Goal: Book appointment/travel/reservation

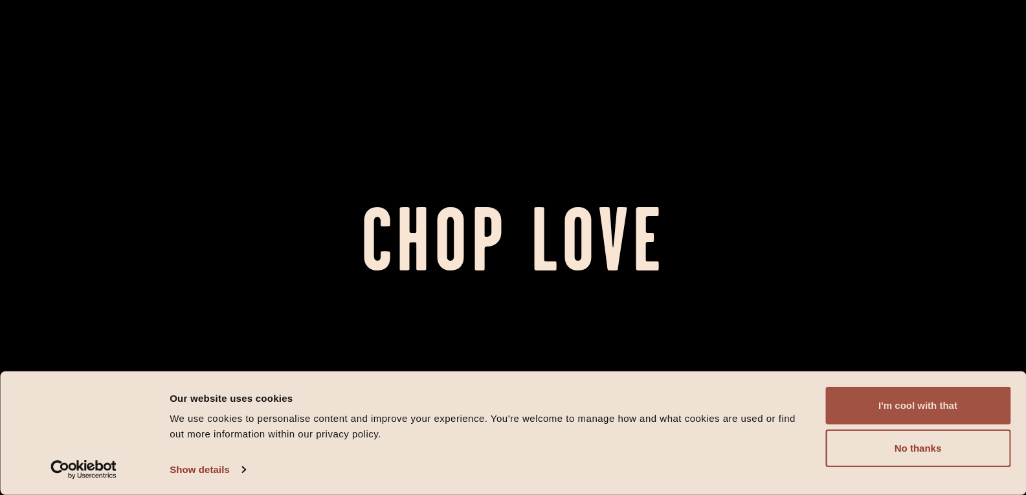
click at [920, 404] on button "I'm cool with that" at bounding box center [917, 406] width 185 height 38
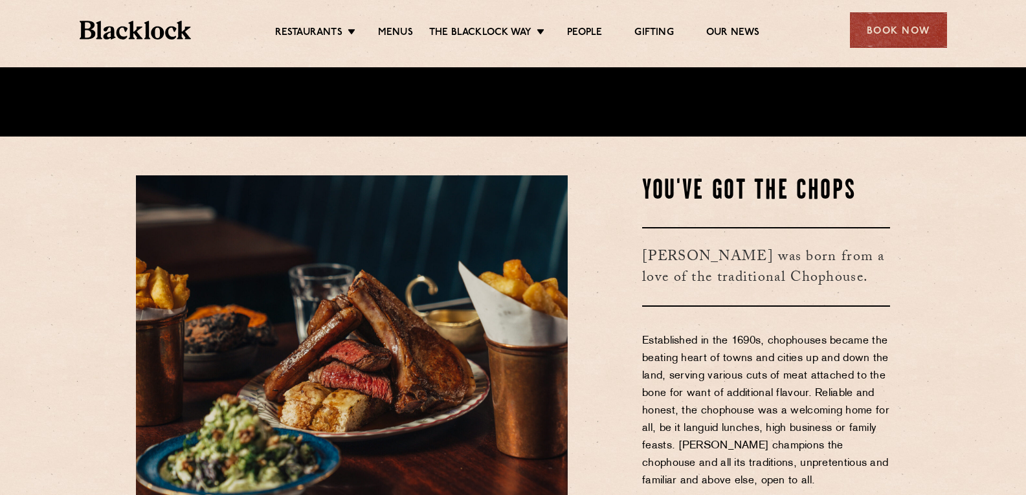
scroll to position [388, 0]
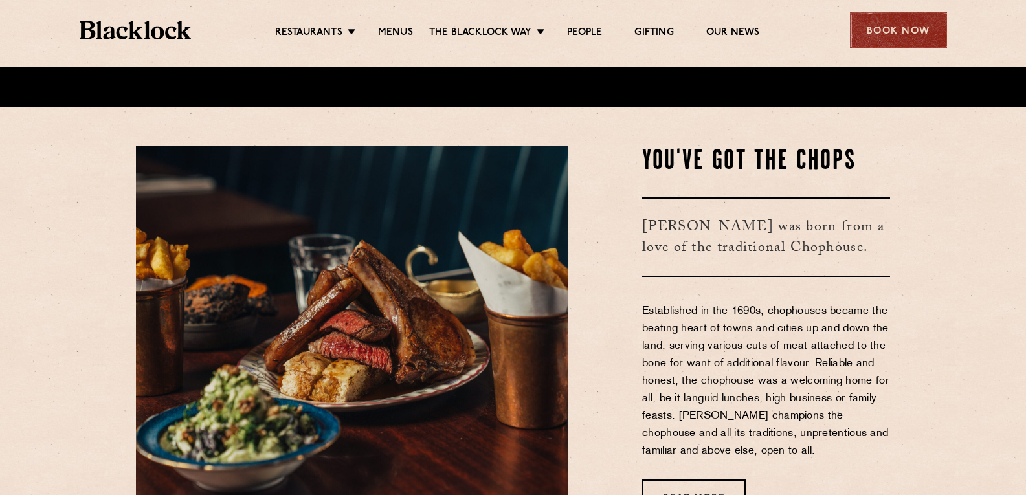
click at [892, 32] on div "Book Now" at bounding box center [898, 30] width 97 height 36
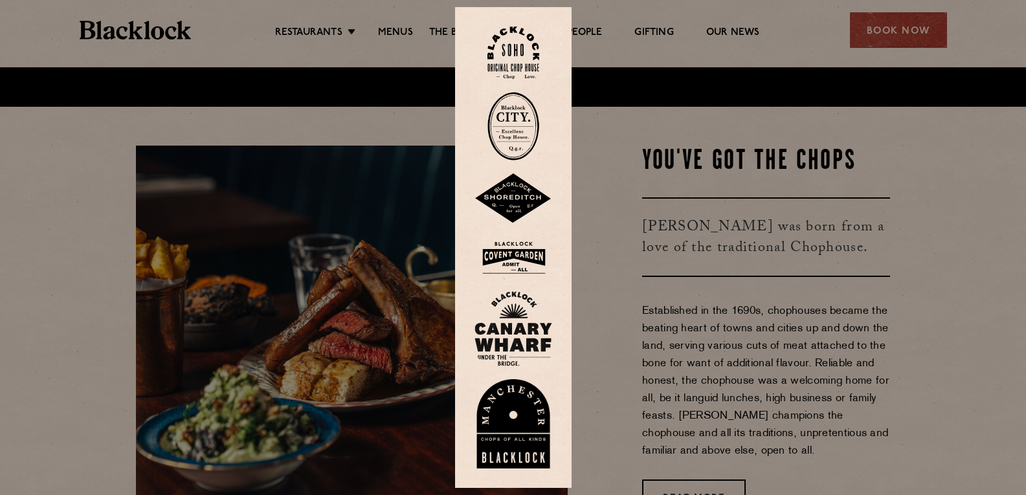
click at [525, 116] on img at bounding box center [513, 126] width 52 height 69
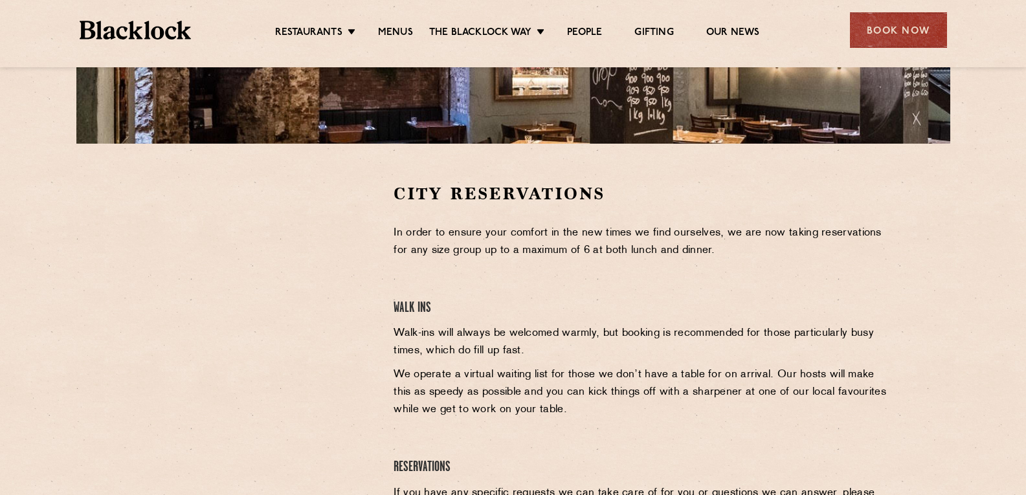
scroll to position [324, 0]
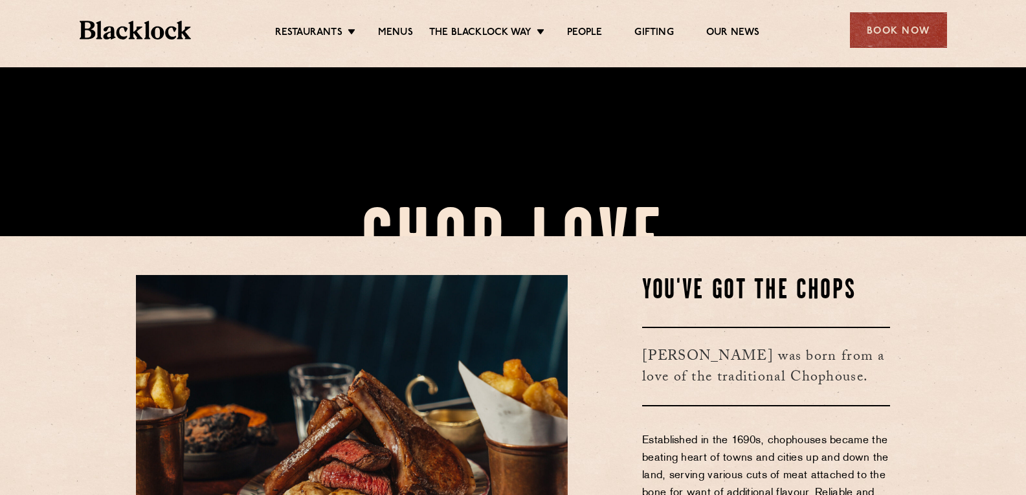
scroll to position [453, 0]
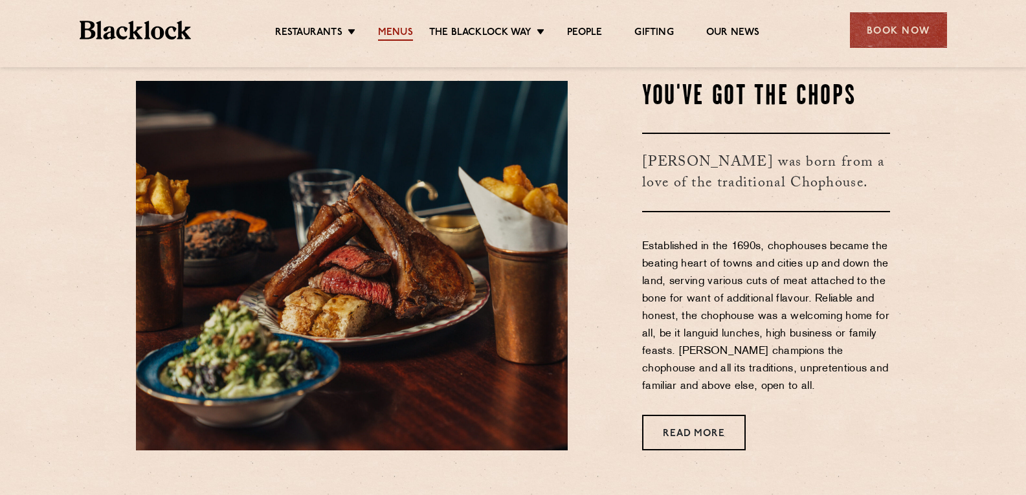
click at [381, 28] on link "Menus" at bounding box center [395, 34] width 35 height 14
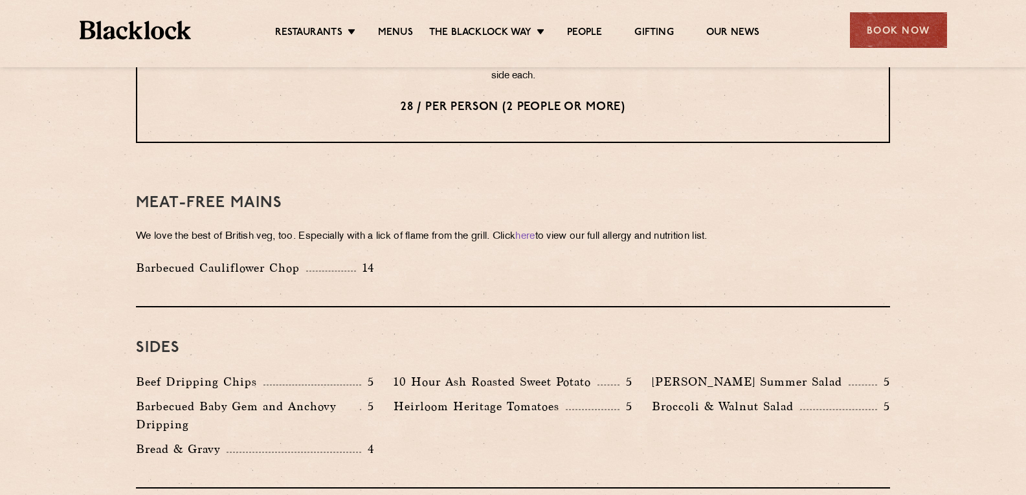
scroll to position [1747, 0]
